Goal: Find specific page/section: Find specific page/section

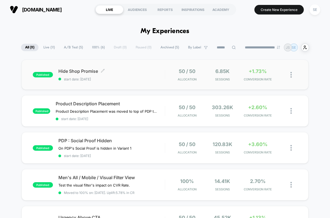
click at [138, 72] on span "Hide Shop Promise Click to edit experience details" at bounding box center [111, 70] width 107 height 5
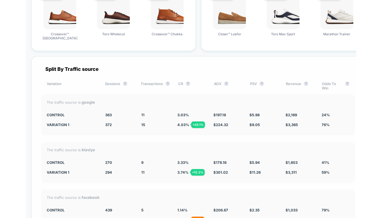
scroll to position [1036, 0]
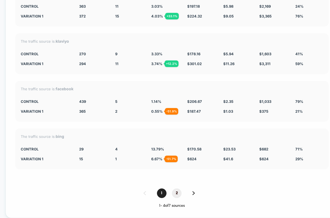
click at [176, 191] on span "2" at bounding box center [177, 193] width 10 height 10
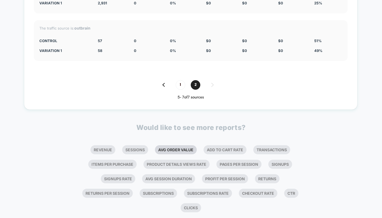
scroll to position [1110, 0]
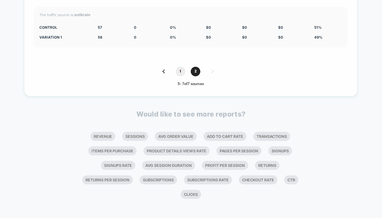
click at [180, 72] on span "1" at bounding box center [181, 72] width 10 height 10
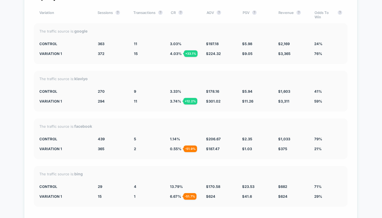
scroll to position [999, 0]
